Goal: Task Accomplishment & Management: Use online tool/utility

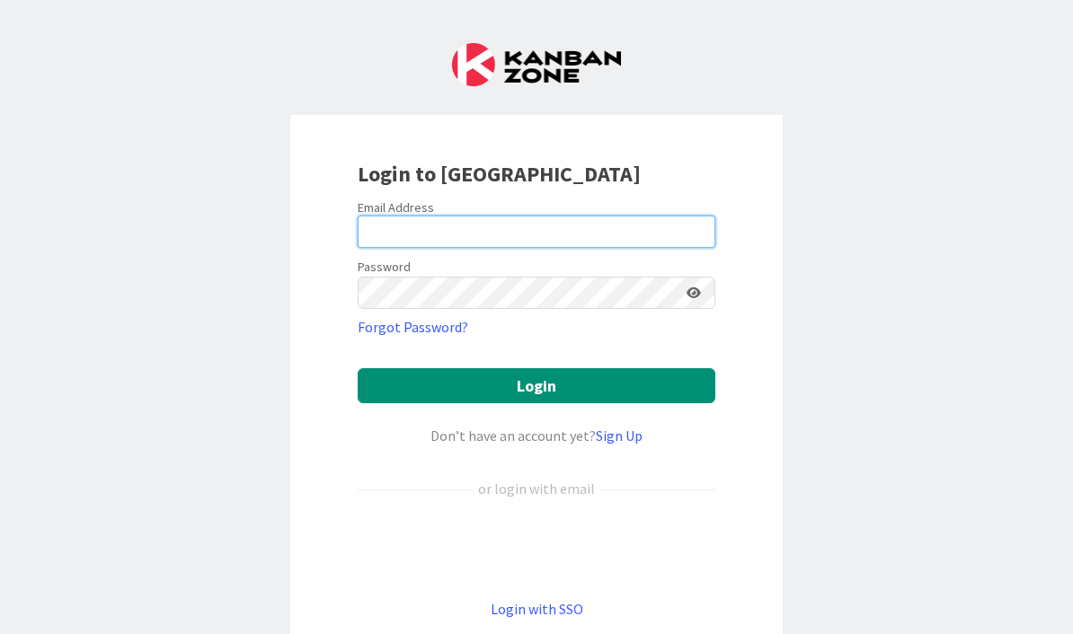
click at [413, 218] on input "email" at bounding box center [537, 232] width 358 height 32
type input "[EMAIL_ADDRESS][DOMAIN_NAME]"
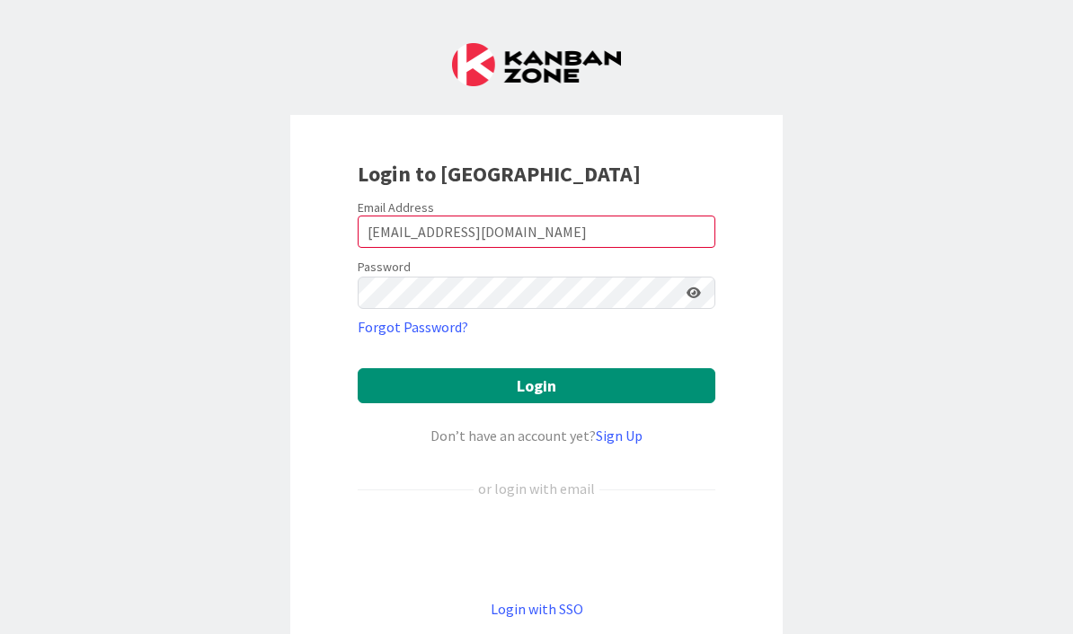
click at [547, 387] on button "Login" at bounding box center [537, 385] width 358 height 35
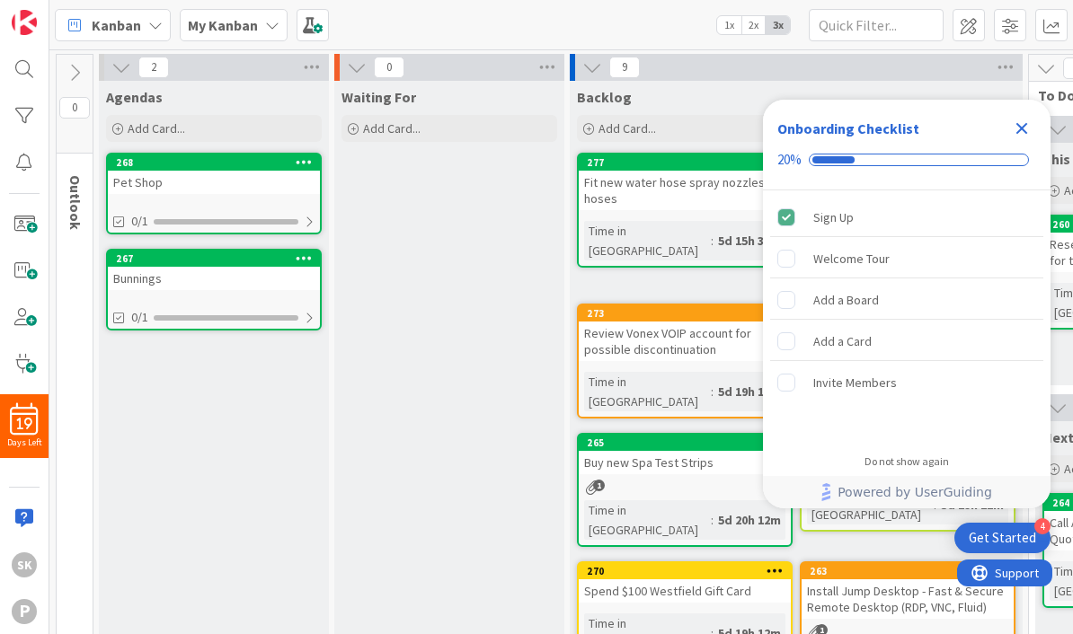
click at [902, 466] on div "Do not show again" at bounding box center [906, 462] width 84 height 14
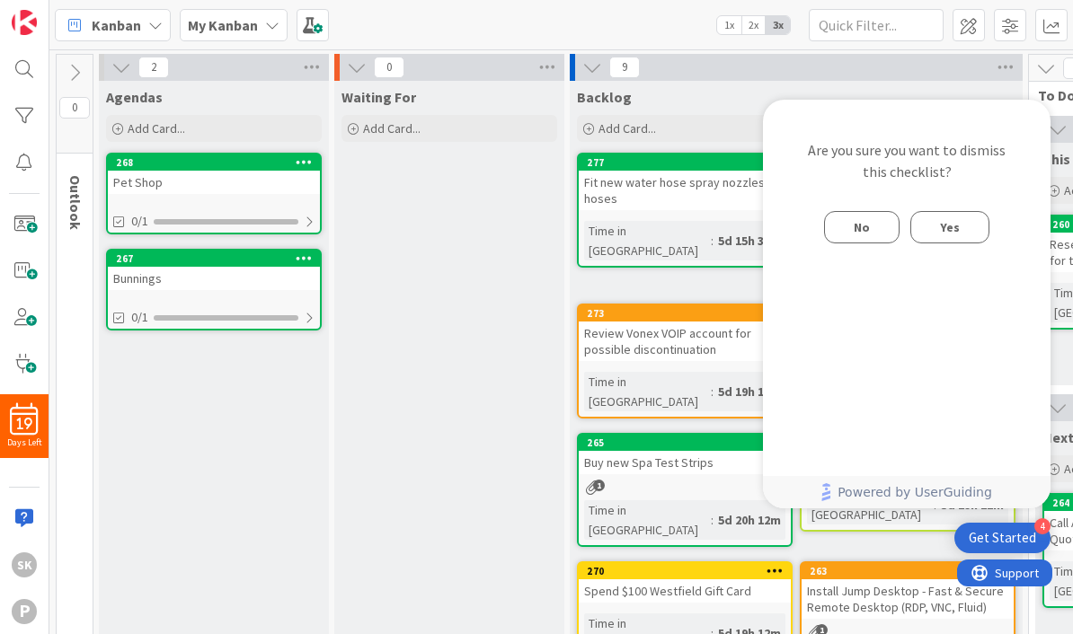
click at [951, 235] on span "Yes" at bounding box center [950, 228] width 20 height 22
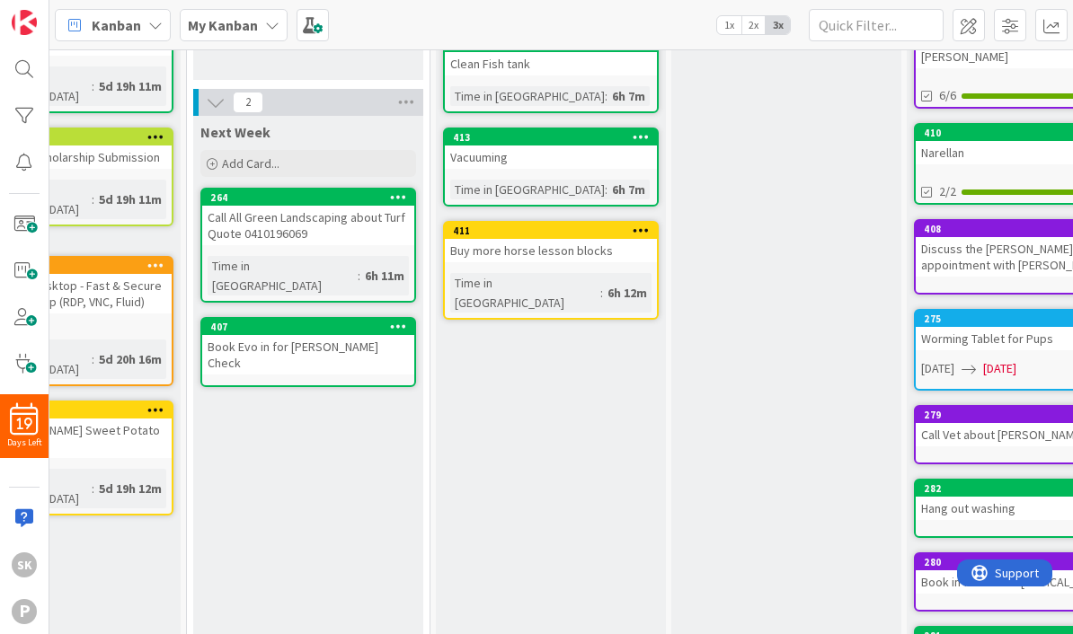
scroll to position [305, 831]
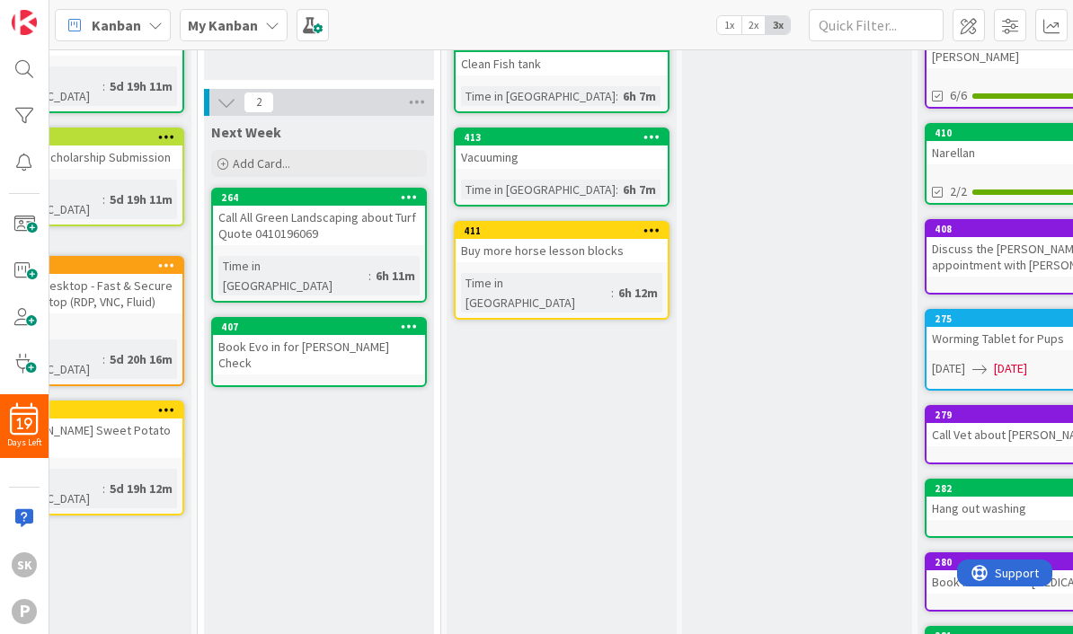
click at [317, 443] on div "Next Week Add Card... 264 Call All Green Landscaping about Turf Quote 041019606…" at bounding box center [319, 424] width 230 height 617
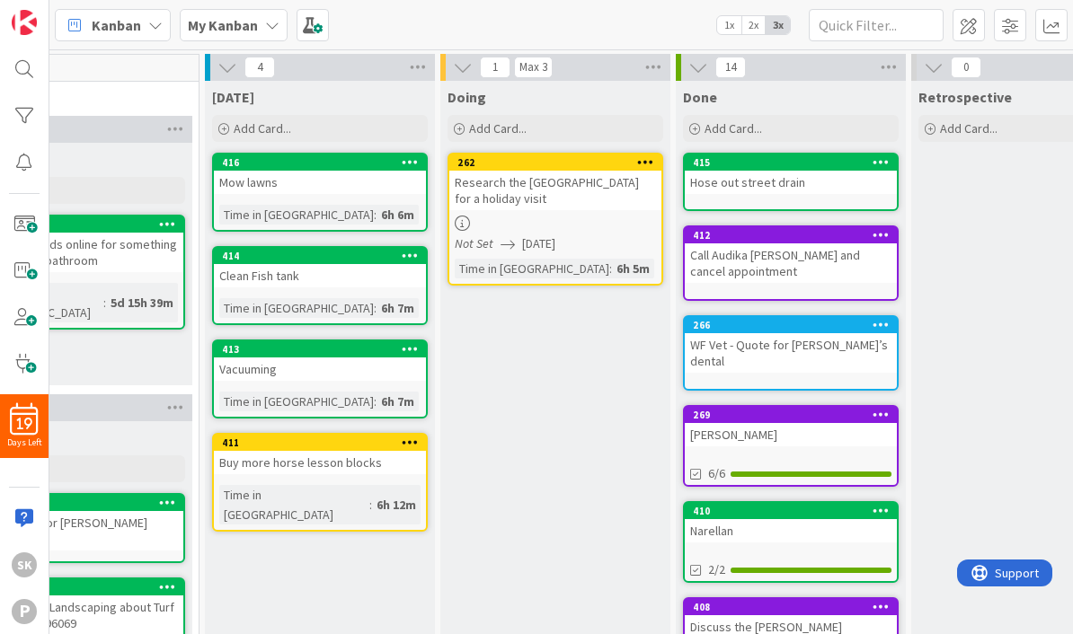
scroll to position [0, 1080]
